Goal: Task Accomplishment & Management: Use online tool/utility

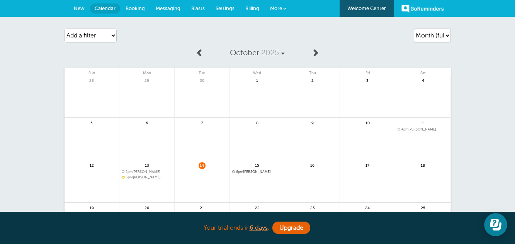
click at [173, 13] on link "Messaging" at bounding box center [168, 8] width 36 height 17
click at [173, 10] on span "Messaging" at bounding box center [168, 8] width 25 height 6
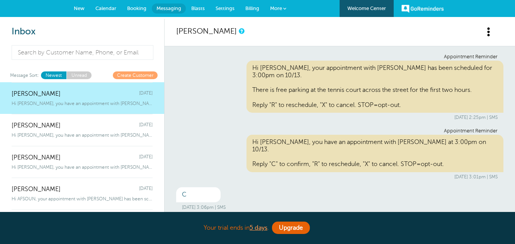
click at [137, 7] on span "Booking" at bounding box center [136, 8] width 19 height 6
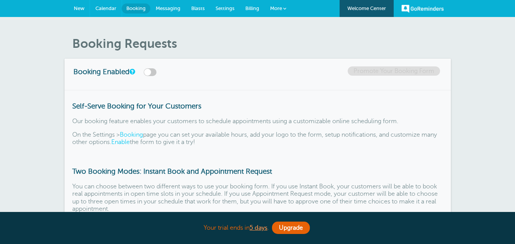
click at [106, 10] on span "Calendar" at bounding box center [105, 8] width 21 height 6
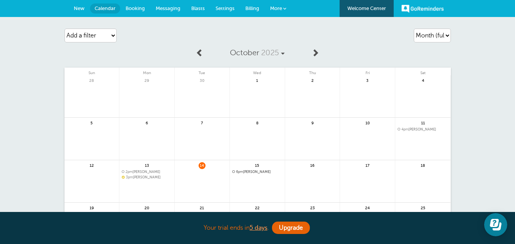
click at [81, 10] on span "New" at bounding box center [79, 8] width 11 height 6
